Goal: Task Accomplishment & Management: Complete application form

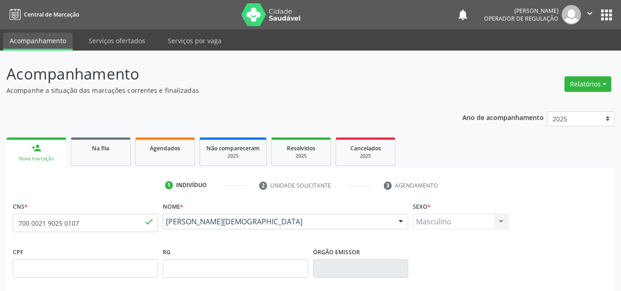
scroll to position [207, 0]
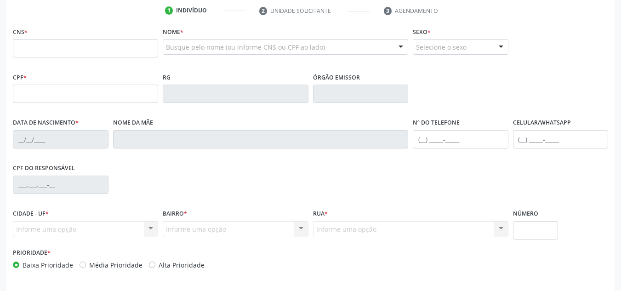
scroll to position [158, 0]
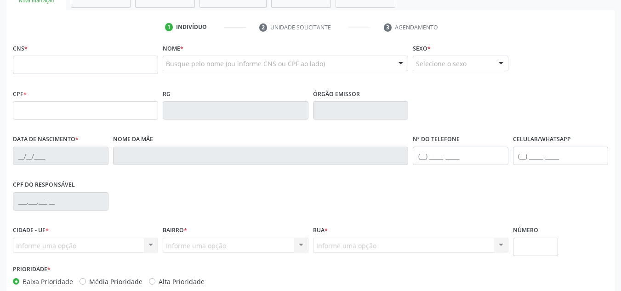
click at [112, 68] on input "text" at bounding box center [85, 65] width 145 height 18
type input "8"
type input "700 0025 6751 7701"
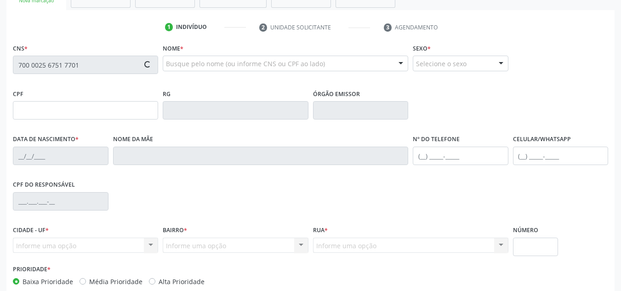
type input "06/10/1970"
type input "Faustina Josefa de Macedo"
type input "(87) 98809-8874"
type input "(87) 98846-1146"
type input "S/N"
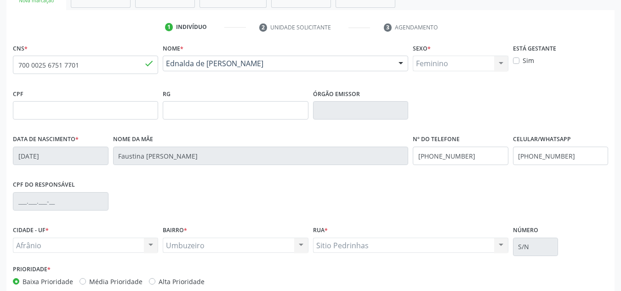
scroll to position [207, 0]
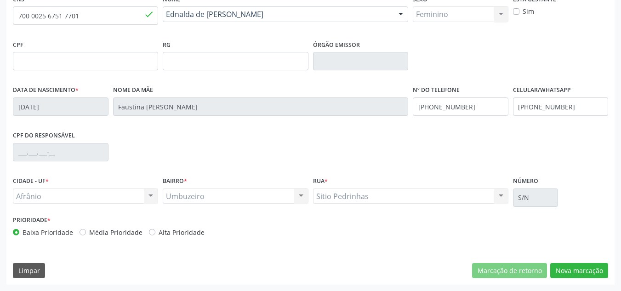
click at [70, 229] on label "Baixa Prioridade" at bounding box center [48, 233] width 51 height 10
click at [19, 229] on input "Baixa Prioridade" at bounding box center [16, 232] width 6 height 8
click at [75, 228] on div "Baixa Prioridade Média Prioridade Alta Prioridade" at bounding box center [161, 233] width 296 height 10
click at [77, 228] on div "Baixa Prioridade Média Prioridade Alta Prioridade" at bounding box center [161, 233] width 296 height 10
click at [89, 231] on label "Média Prioridade" at bounding box center [115, 233] width 53 height 10
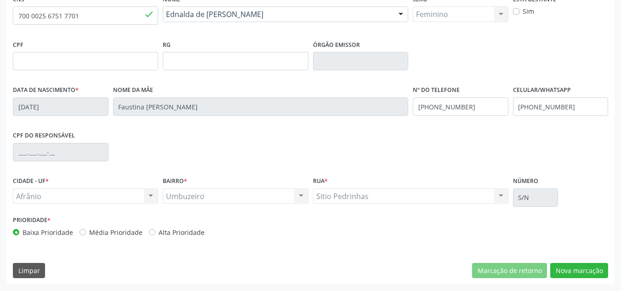
click at [82, 231] on input "Média Prioridade" at bounding box center [83, 232] width 6 height 8
radio input "true"
click at [593, 271] on button "Nova marcação" at bounding box center [580, 271] width 58 height 16
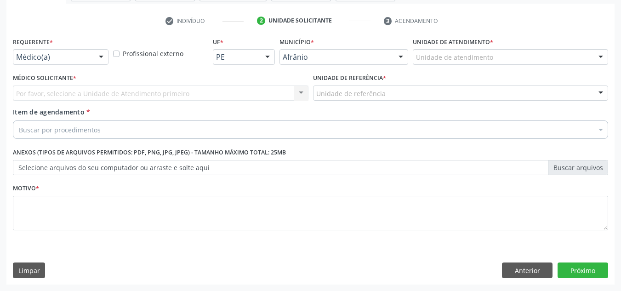
scroll to position [165, 0]
click at [566, 59] on div at bounding box center [511, 57] width 196 height 16
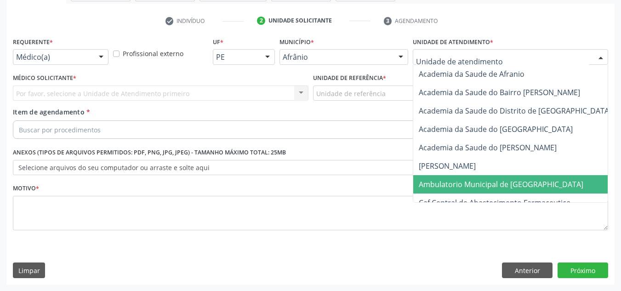
click at [500, 179] on span "Ambulatorio Municipal de [GEOGRAPHIC_DATA]" at bounding box center [501, 184] width 165 height 10
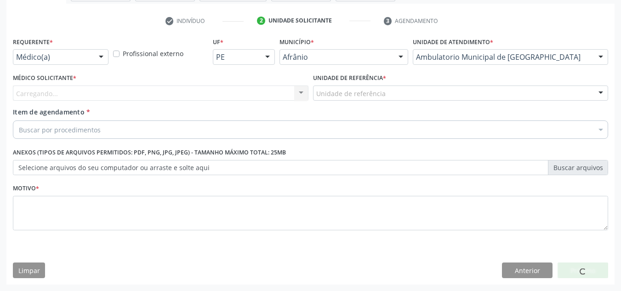
click at [292, 93] on div "Carregando... Nenhum resultado encontrado para: " " Não há nenhuma opção para s…" at bounding box center [161, 94] width 296 height 16
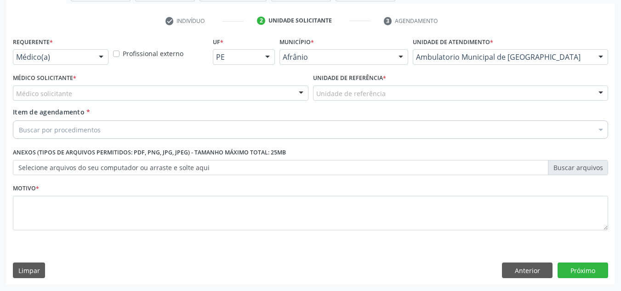
click at [292, 93] on div "Médico solicitante Alysson Rodrigo Ferreira Cavalcanti Bruno Saraiva Bezerra Me…" at bounding box center [161, 94] width 296 height 16
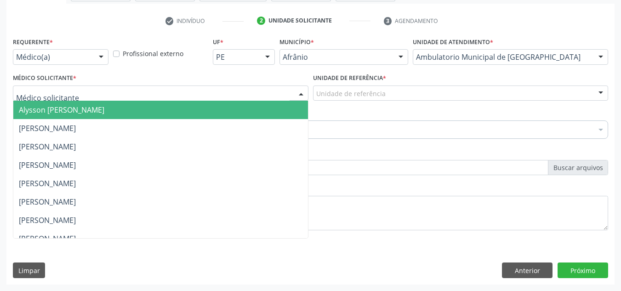
drag, startPoint x: 284, startPoint y: 105, endPoint x: 358, endPoint y: 89, distance: 75.9
click at [286, 104] on span "Alysson Rodrigo Ferreira Cavalcanti" at bounding box center [160, 110] width 295 height 18
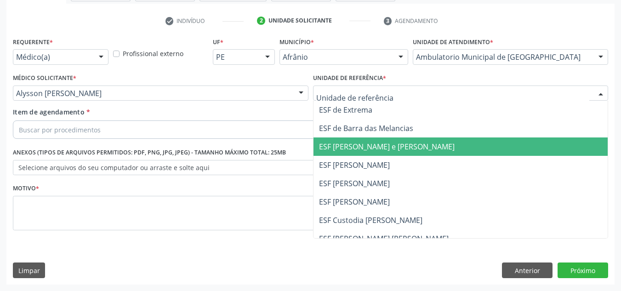
click at [367, 140] on span "ESF [PERSON_NAME] e [PERSON_NAME]" at bounding box center [461, 147] width 295 height 18
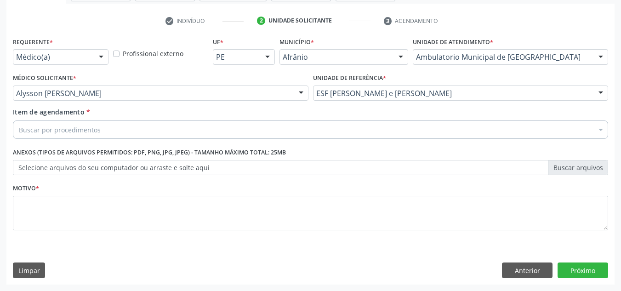
click at [357, 132] on div "Buscar por procedimentos" at bounding box center [311, 130] width 596 height 18
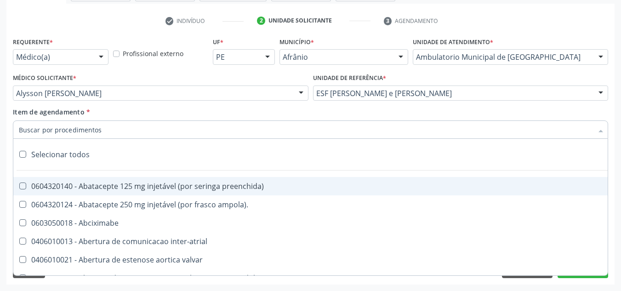
paste input "0301010072-225112"
type input "0301010072-225112"
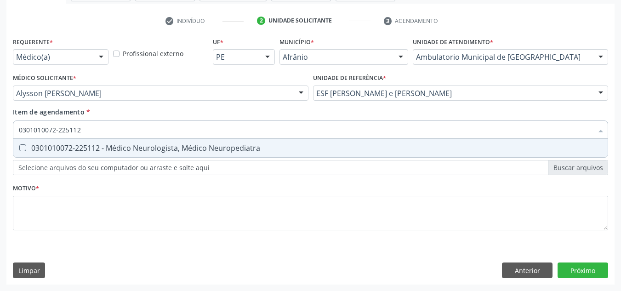
click at [326, 141] on span "0301010072-225112 - Médico Neurologista, Médico Neuropediatra" at bounding box center [310, 148] width 595 height 18
checkbox Neuropediatra "true"
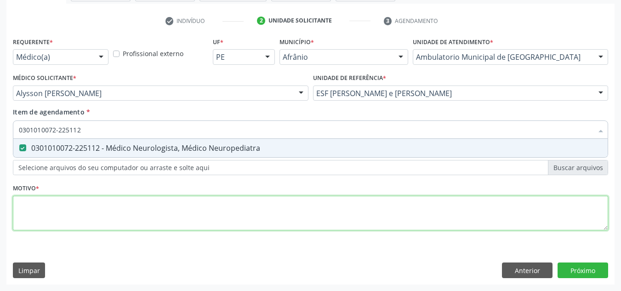
click at [294, 225] on div "Requerente * Médico(a) Médico(a) Enfermeiro(a) Paciente Nenhum resultado encont…" at bounding box center [311, 139] width 596 height 208
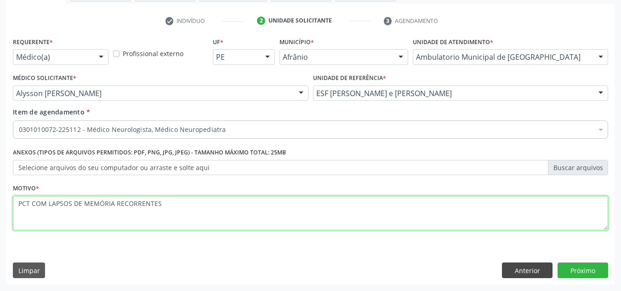
type textarea "PCT COM LAPSOS DE MEMÓRIA RECORRENTES"
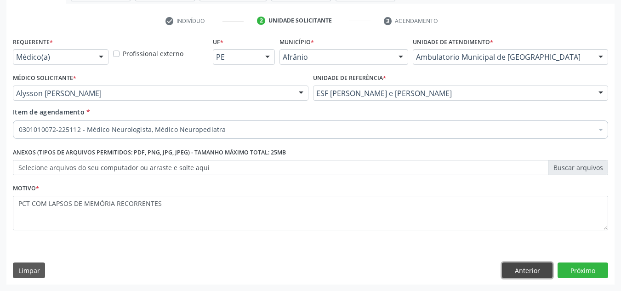
click at [535, 269] on button "Anterior" at bounding box center [527, 271] width 51 height 16
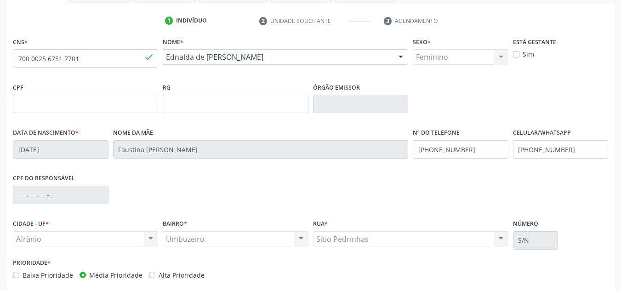
click at [535, 269] on div "Prioridade * Baixa Prioridade Média Prioridade Alta Prioridade" at bounding box center [311, 271] width 600 height 30
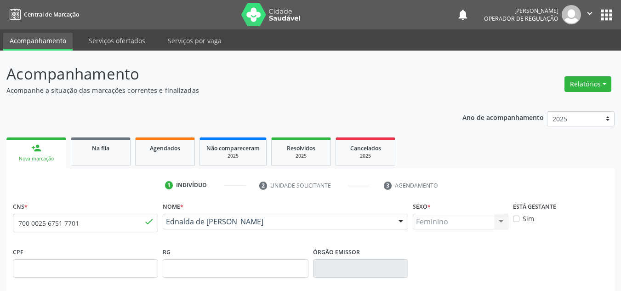
scroll to position [207, 0]
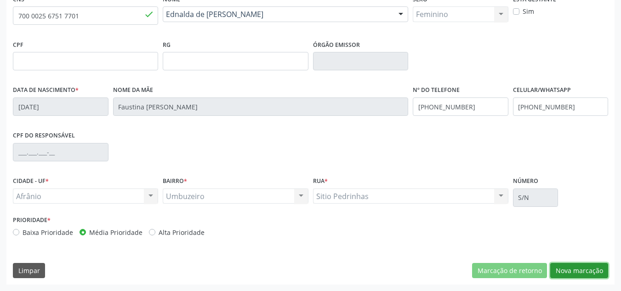
click at [580, 270] on button "Nova marcação" at bounding box center [580, 271] width 58 height 16
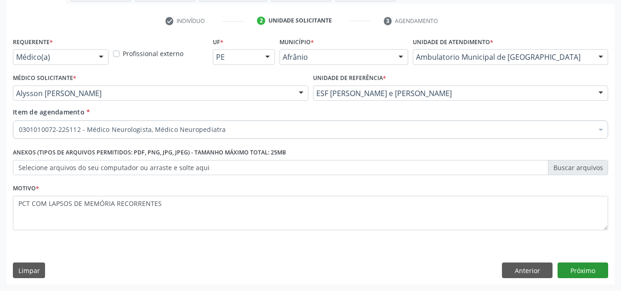
scroll to position [165, 0]
click at [572, 285] on div "Acompanhamento Acompanhe a situação das marcações correntes e finalizadas Relat…" at bounding box center [310, 88] width 621 height 405
click at [582, 268] on button "Próximo" at bounding box center [583, 271] width 51 height 16
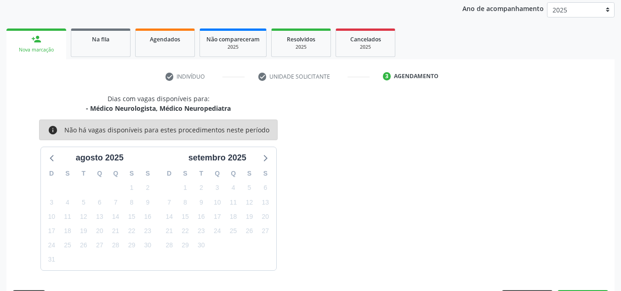
scroll to position [136, 0]
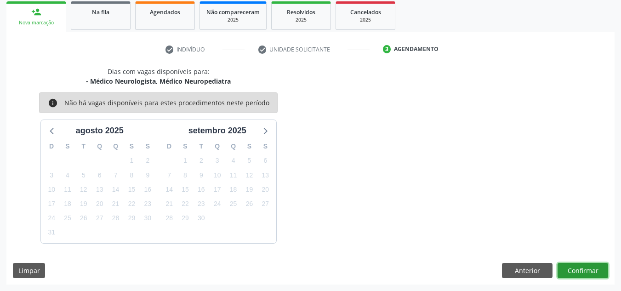
click at [586, 278] on button "Confirmar" at bounding box center [583, 271] width 51 height 16
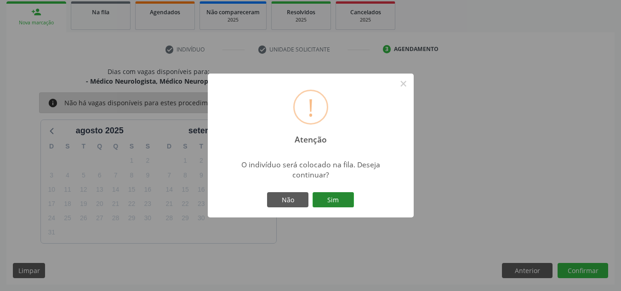
click at [353, 196] on button "Sim" at bounding box center [333, 200] width 41 height 16
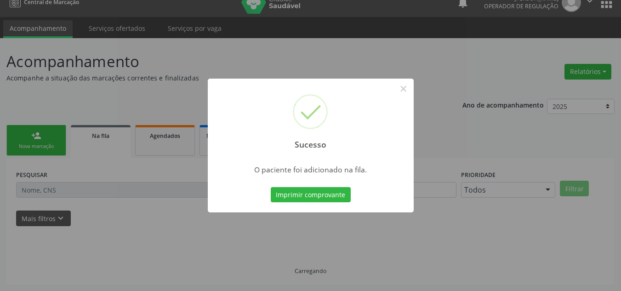
scroll to position [12, 0]
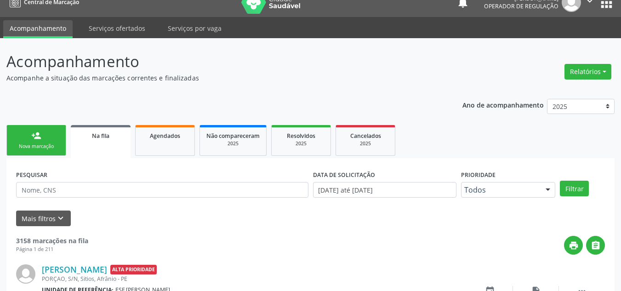
click at [60, 135] on link "person_add Nova marcação" at bounding box center [36, 140] width 60 height 31
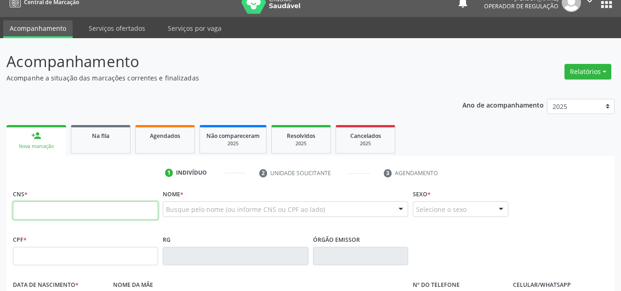
click at [69, 215] on input "text" at bounding box center [85, 210] width 145 height 18
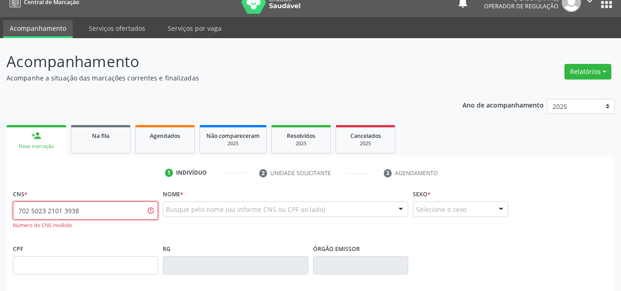
type input "702 5023 2101 3938"
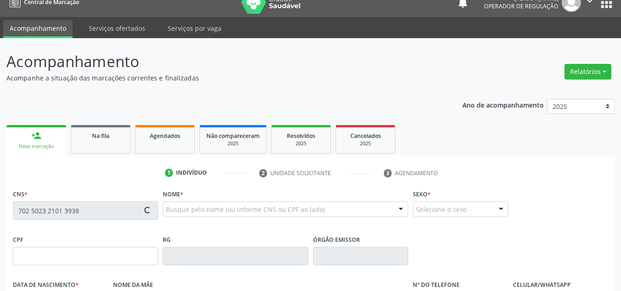
type input "03/11/1991"
type input "Maria Nunes da Silva"
type input "(87) 98807-7756"
type input "S/N"
